Goal: Task Accomplishment & Management: Use online tool/utility

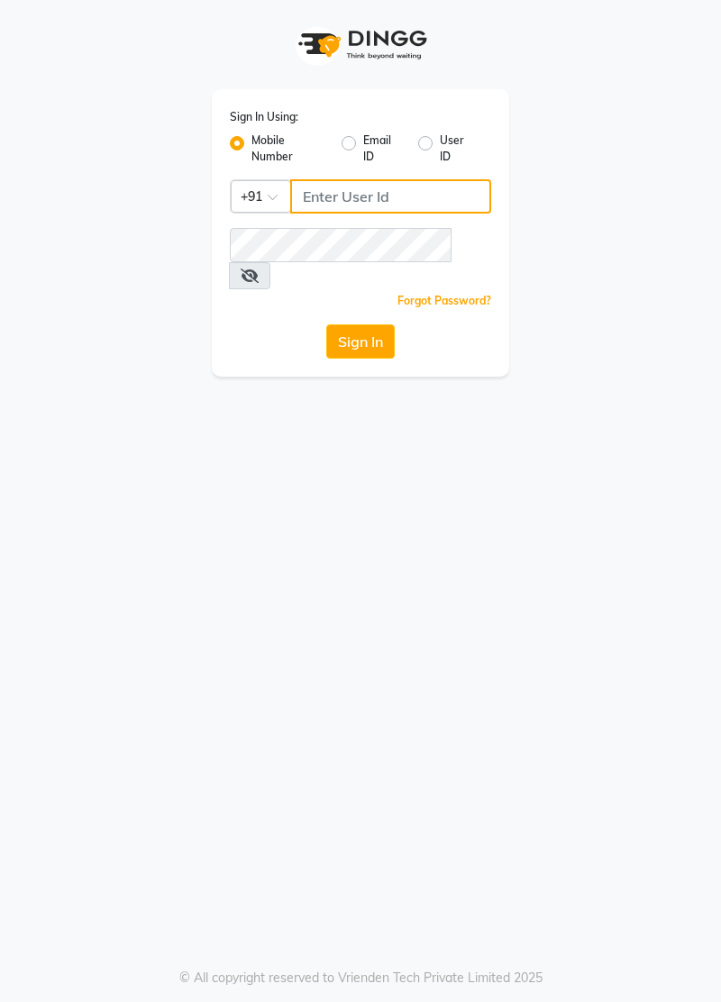
click at [367, 197] on input "Username" at bounding box center [390, 196] width 201 height 34
click at [337, 191] on input "Username" at bounding box center [390, 196] width 201 height 34
click at [270, 262] on span at bounding box center [249, 275] width 41 height 27
click at [259, 268] on icon at bounding box center [249, 275] width 18 height 14
click at [257, 268] on icon at bounding box center [248, 275] width 16 height 14
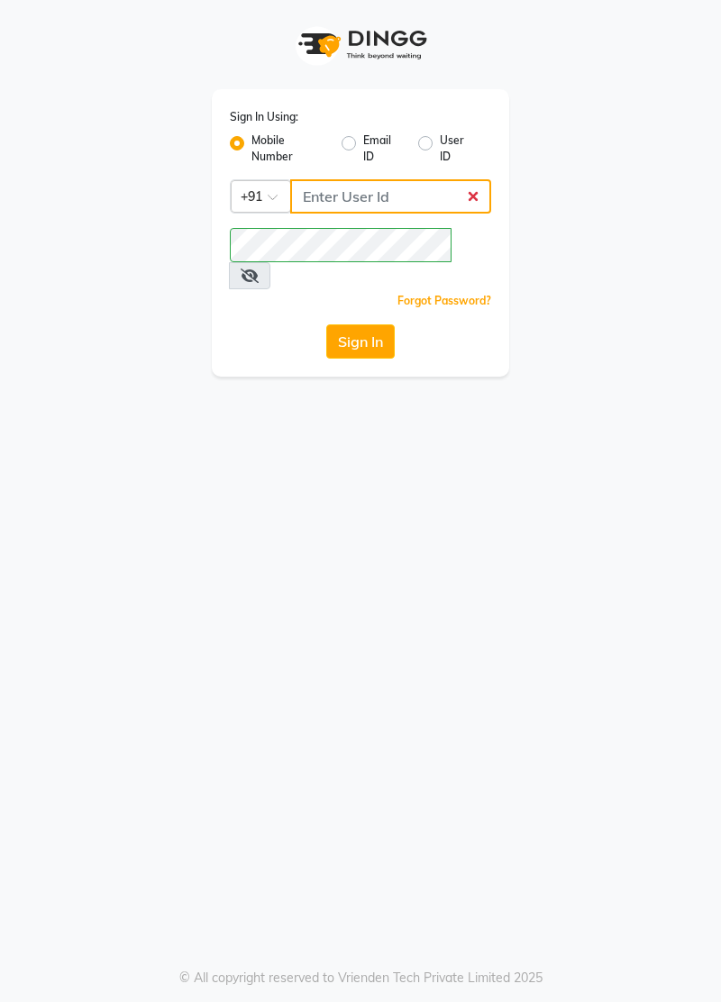
click at [348, 204] on input "Username" at bounding box center [390, 196] width 201 height 34
type input "7877802050"
click at [357, 324] on button "Sign In" at bounding box center [360, 341] width 68 height 34
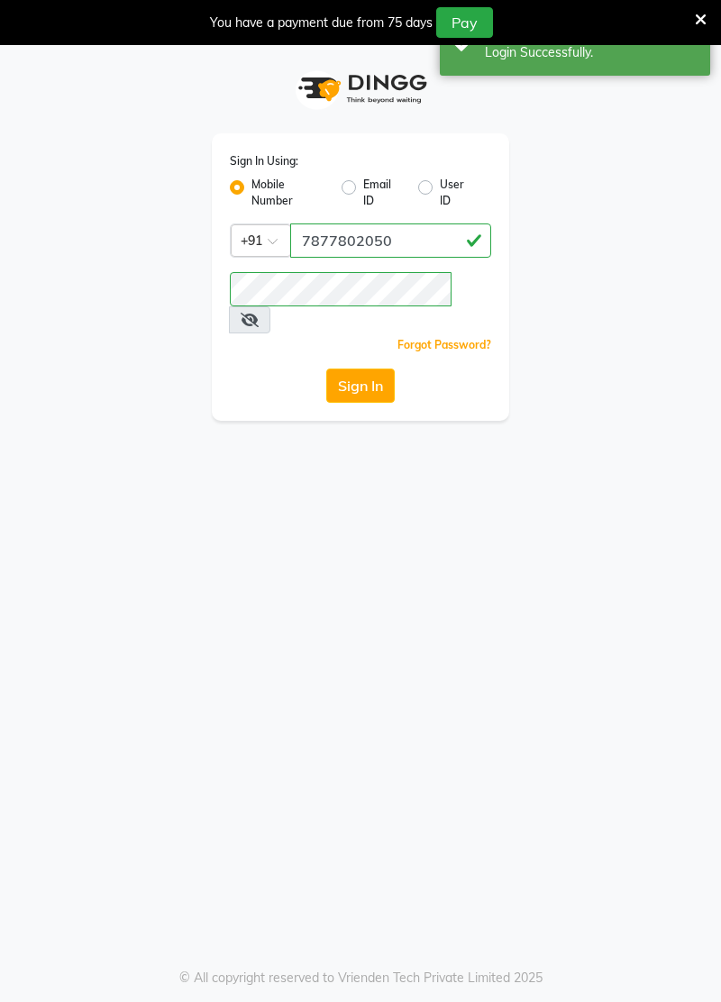
select select "service"
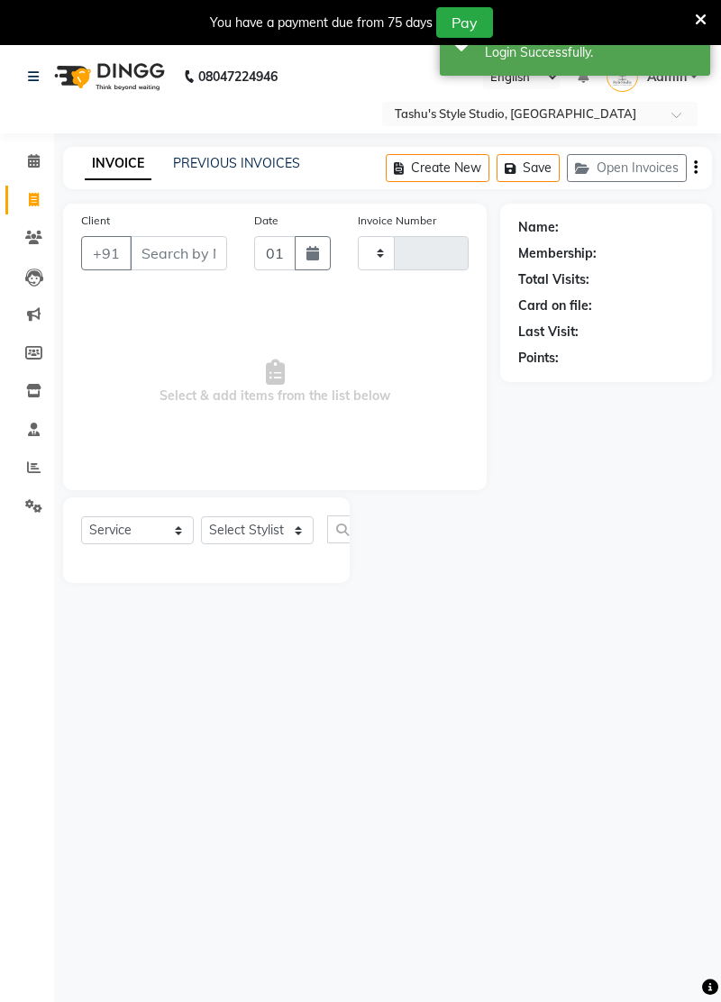
type input "0954"
select select "5375"
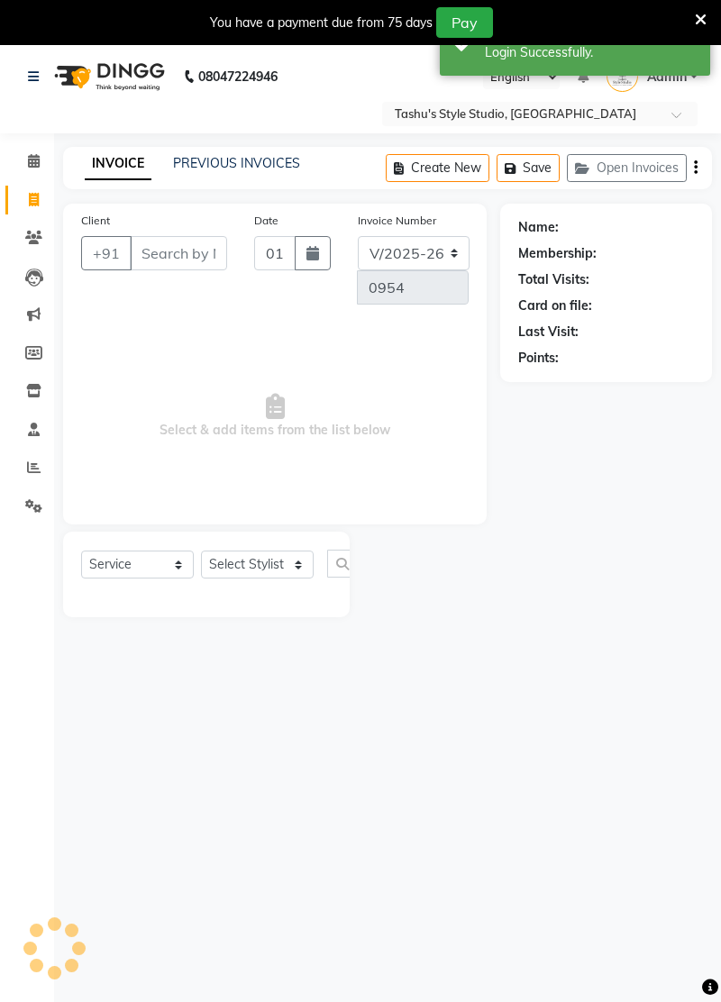
click at [164, 256] on input "Client" at bounding box center [178, 253] width 97 height 34
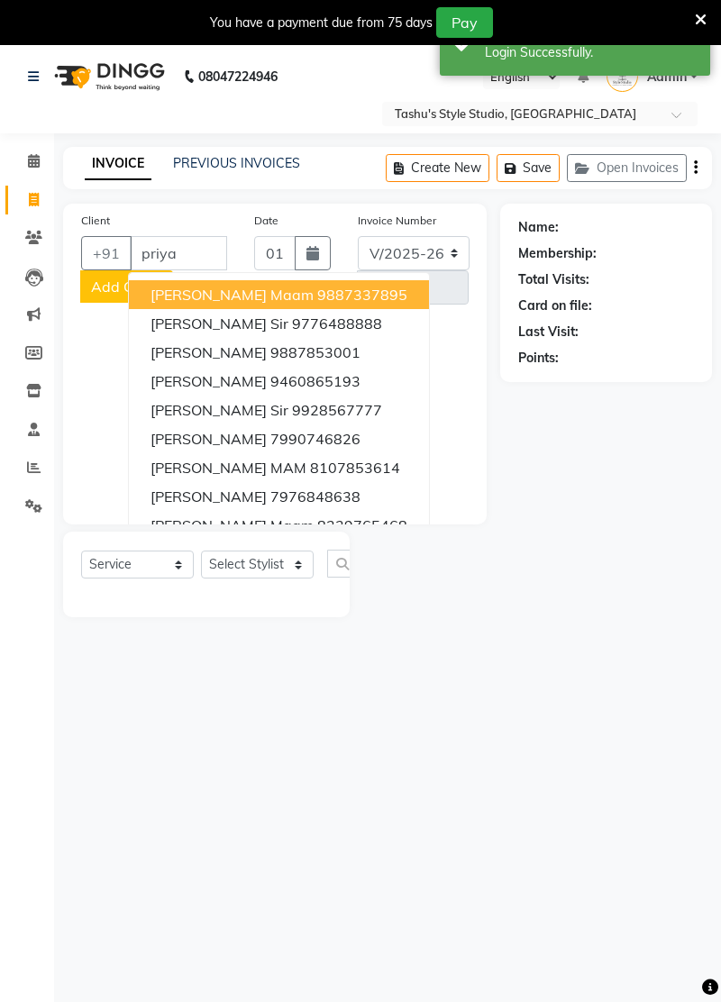
click at [331, 351] on button "Priya Maam 9887853001" at bounding box center [279, 352] width 300 height 29
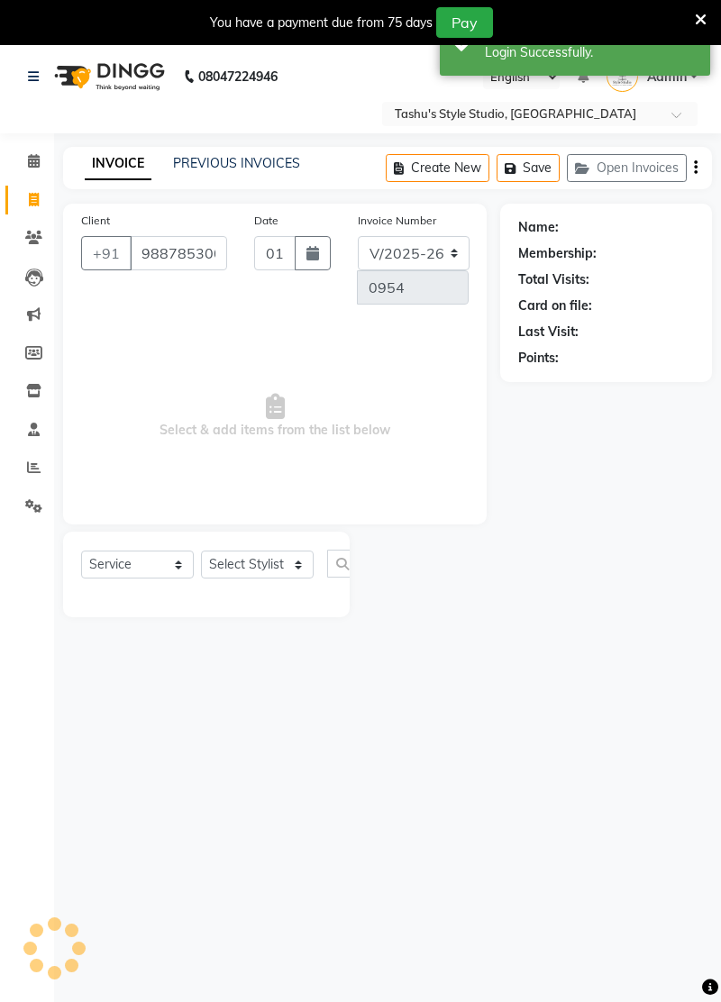
type input "9887853001"
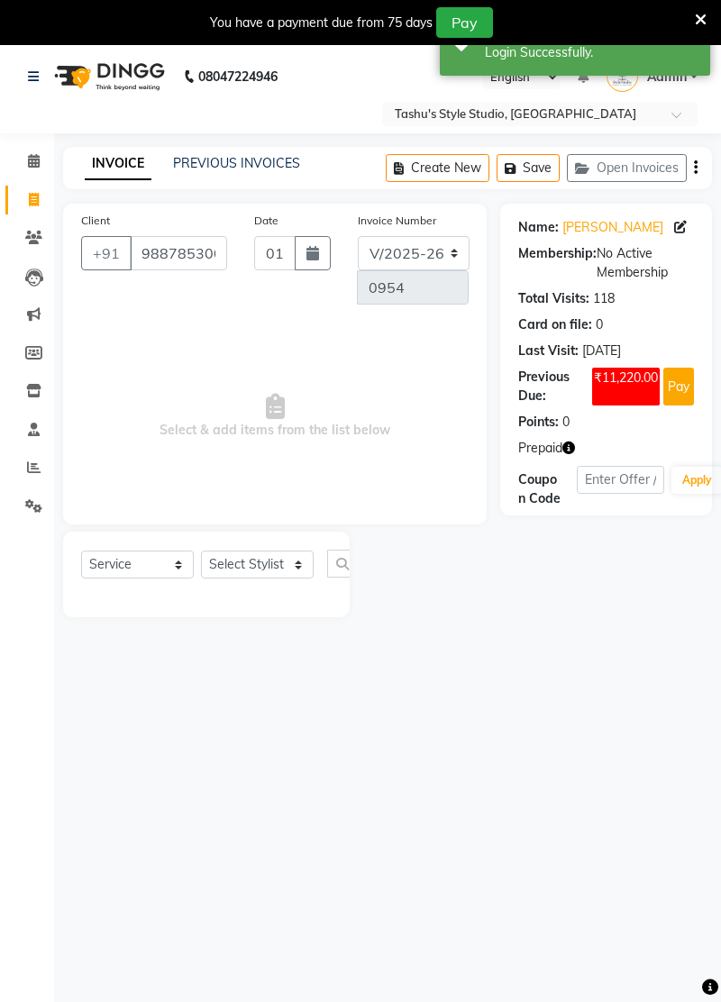
click at [603, 234] on link "[PERSON_NAME]" at bounding box center [612, 227] width 101 height 19
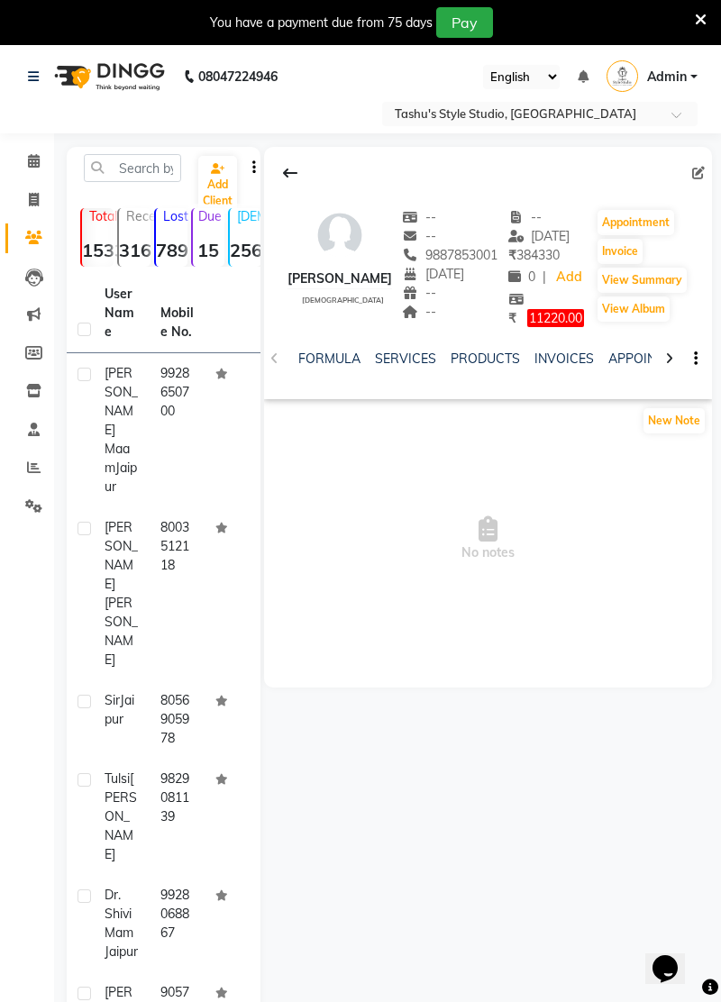
scroll to position [0, 71]
click at [557, 353] on link "INVOICES" at bounding box center [560, 358] width 59 height 16
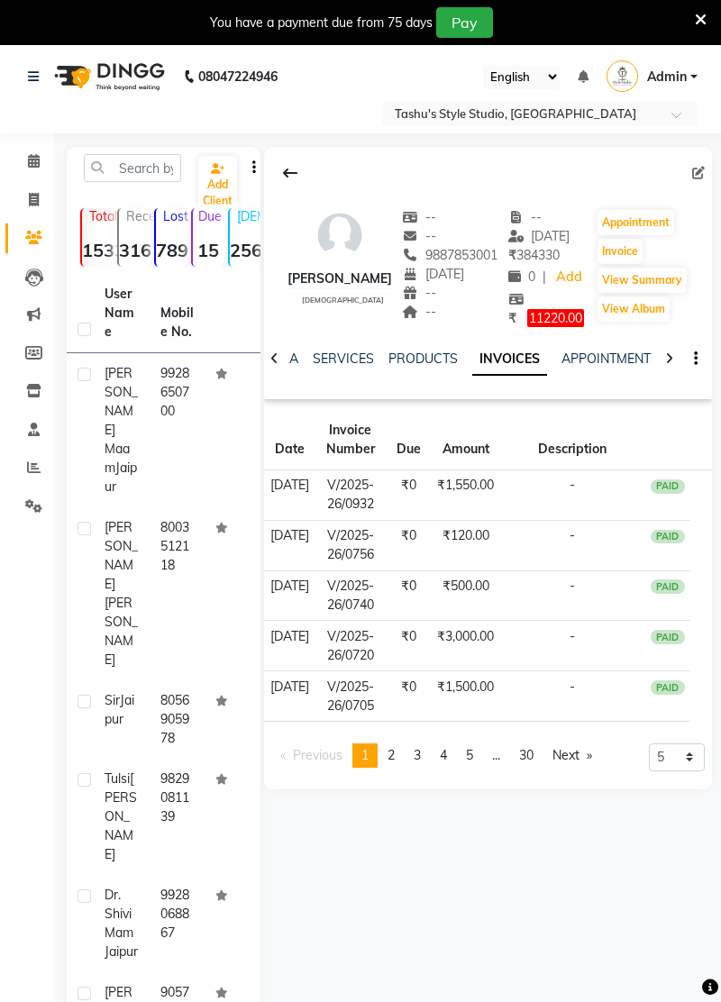
click at [584, 489] on td "-" at bounding box center [572, 494] width 145 height 50
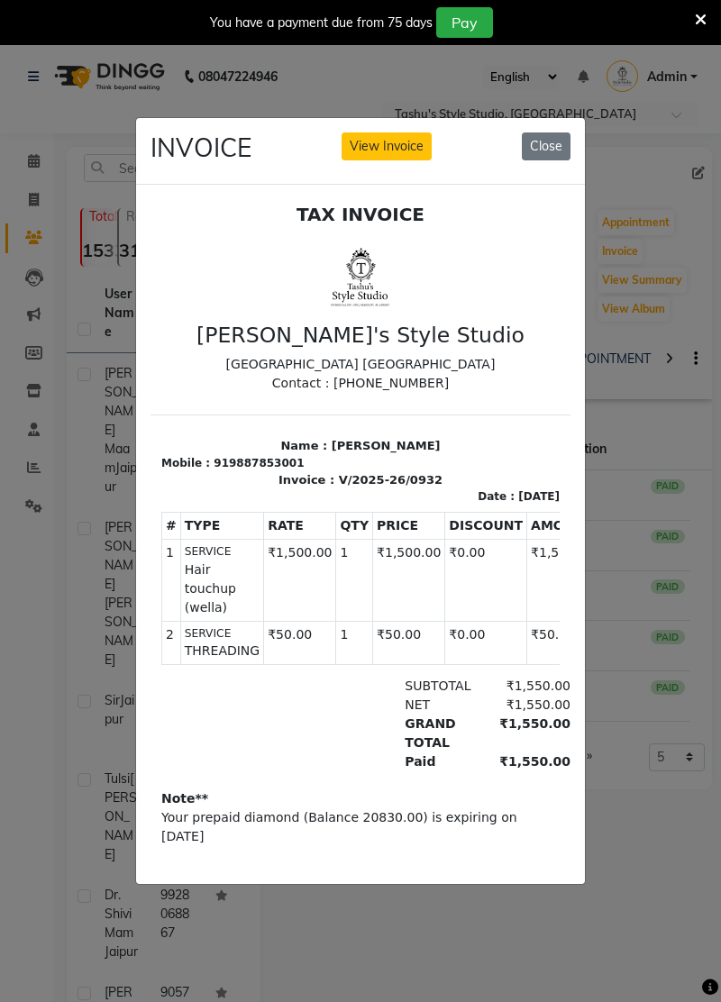
scroll to position [14, 0]
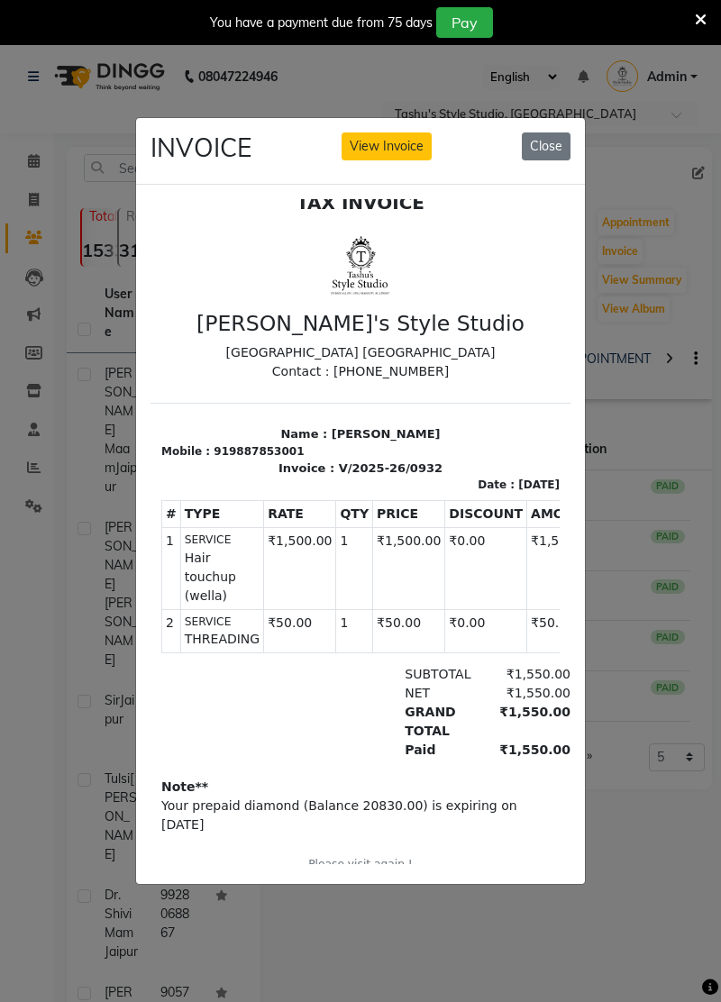
click at [335, 996] on ngb-modal-window "INVOICE View Invoice Close" at bounding box center [360, 501] width 721 height 1002
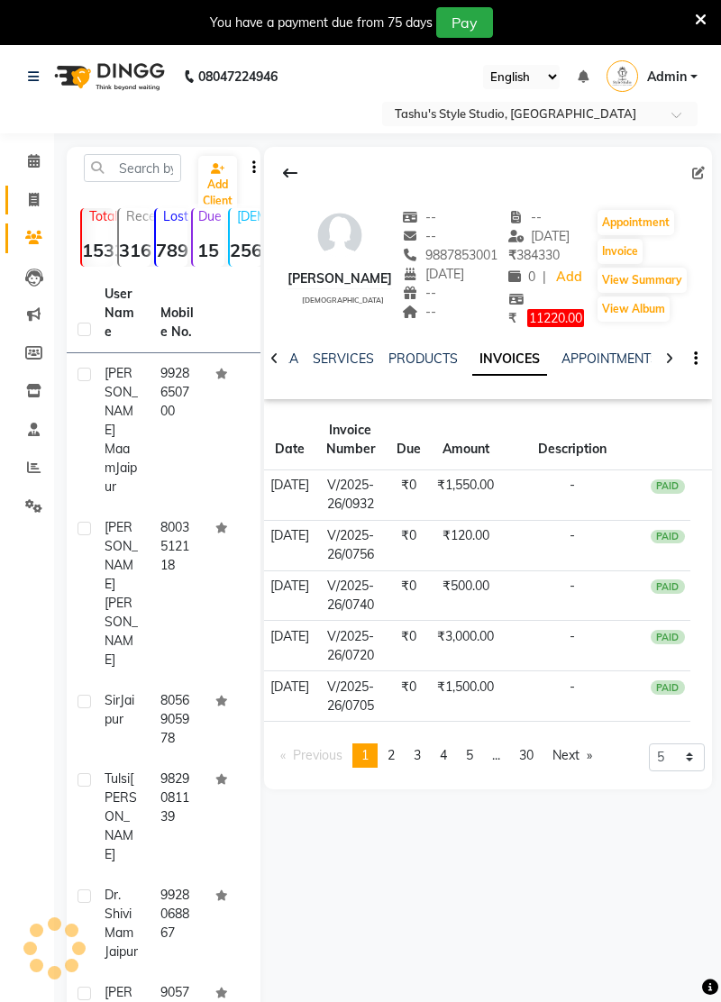
click at [37, 211] on link "Invoice" at bounding box center [26, 201] width 43 height 30
select select "service"
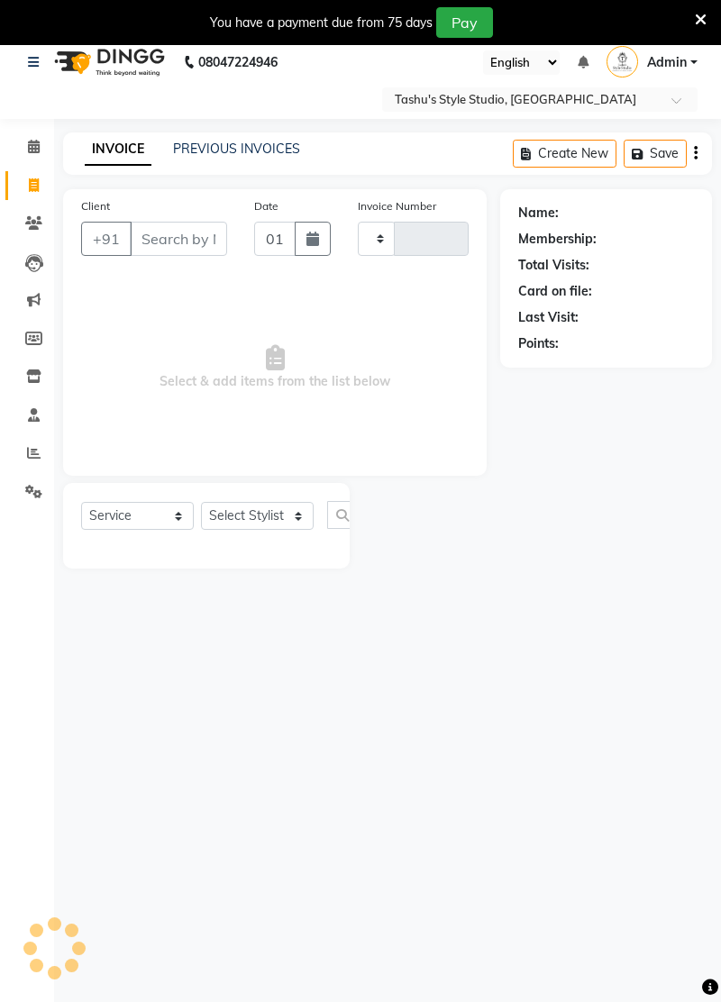
type input "0954"
select select "5375"
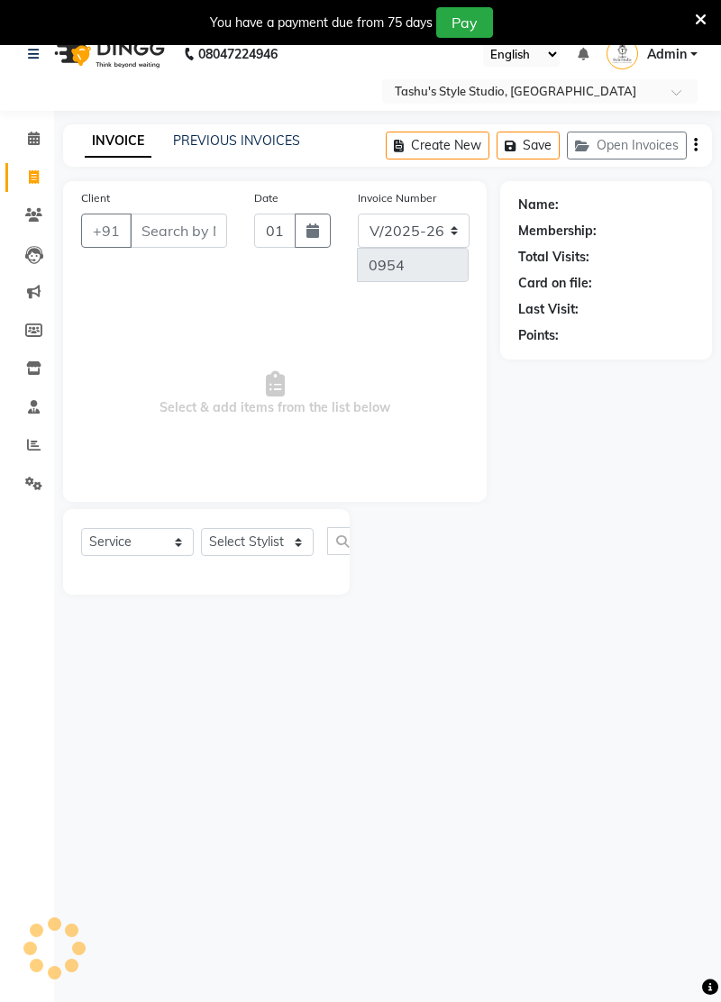
scroll to position [44, 0]
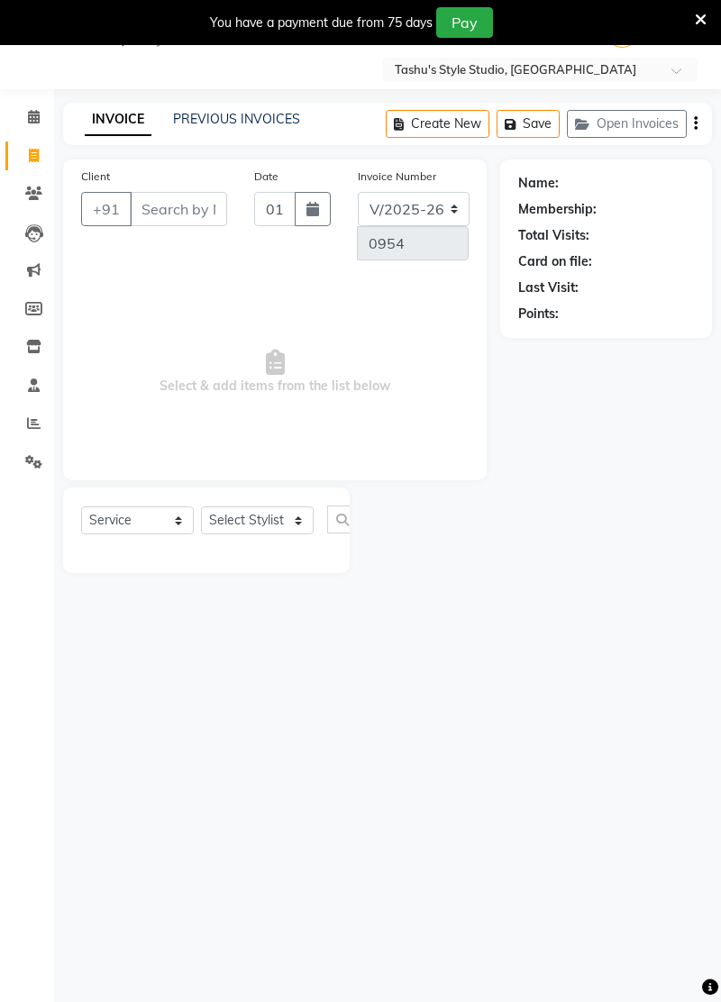
click at [694, 41] on div "You have a payment due from 75 days Pay" at bounding box center [360, 22] width 721 height 45
click at [696, 16] on icon at bounding box center [700, 20] width 12 height 16
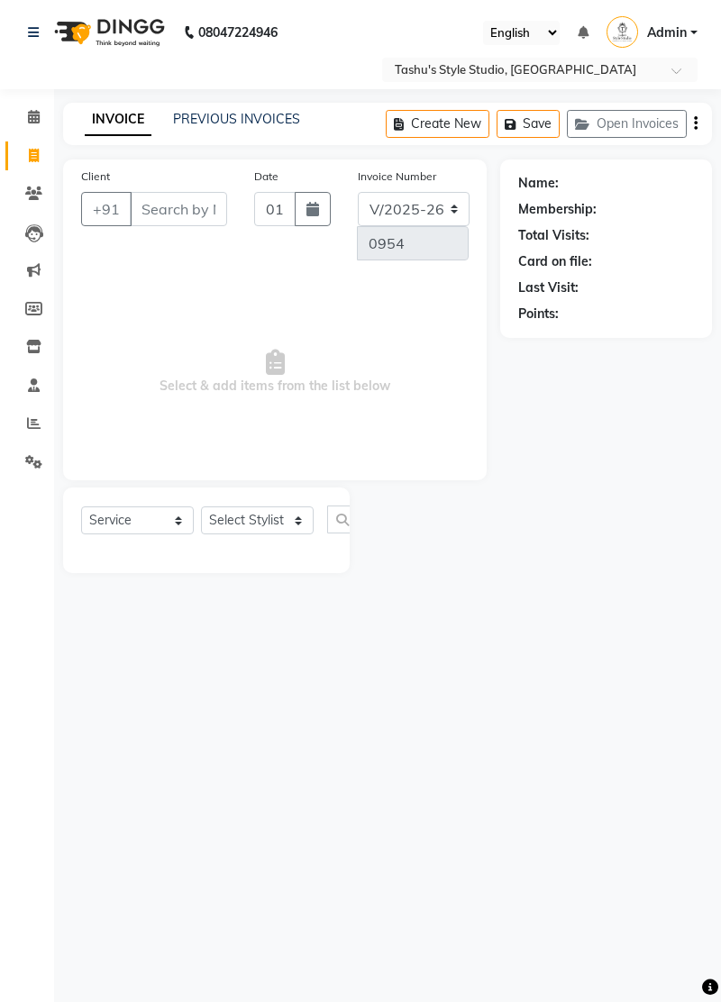
scroll to position [0, 0]
